Goal: Book appointment/travel/reservation

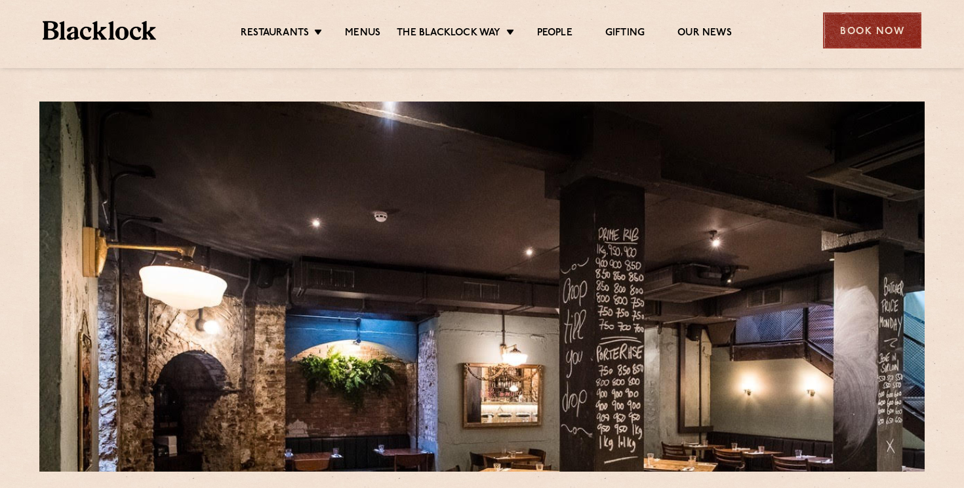
click at [873, 32] on div "Book Now" at bounding box center [872, 30] width 98 height 36
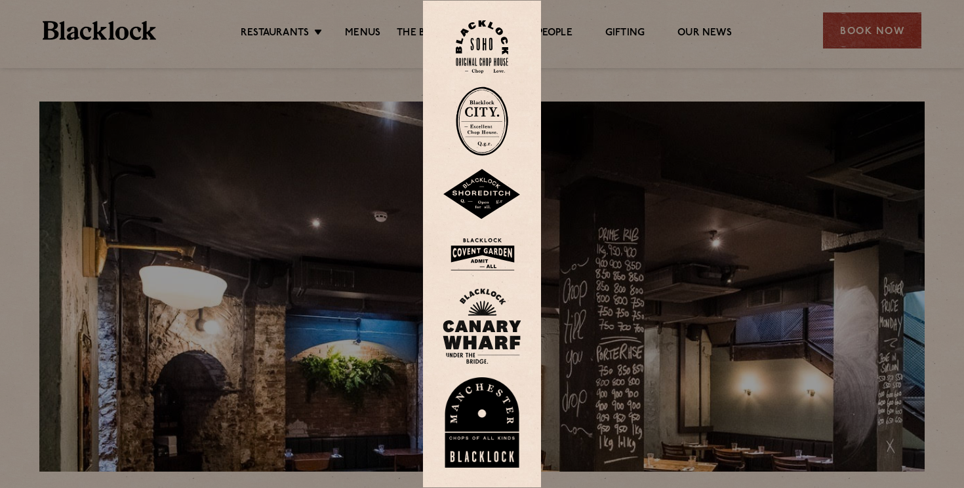
click at [498, 193] on img at bounding box center [482, 194] width 79 height 51
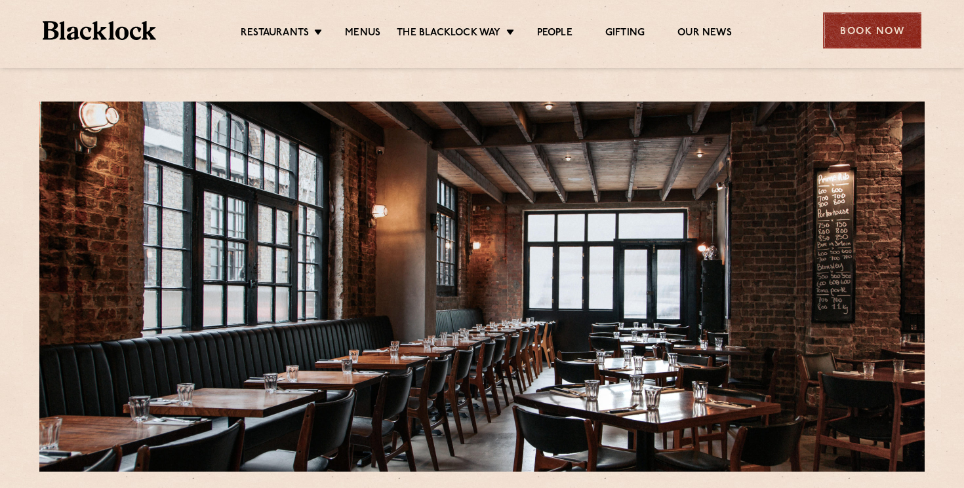
click at [844, 35] on div "Book Now" at bounding box center [872, 30] width 98 height 36
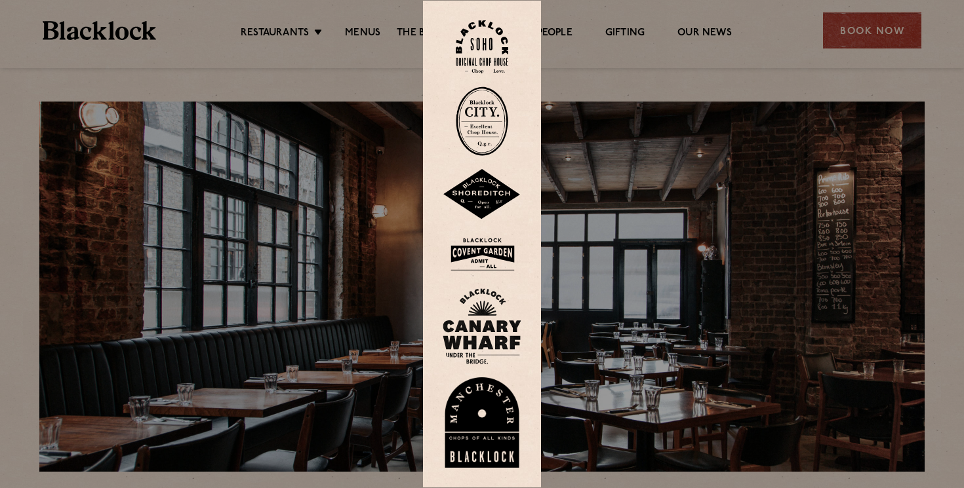
click at [496, 188] on img at bounding box center [482, 194] width 79 height 51
